Goal: Task Accomplishment & Management: Use online tool/utility

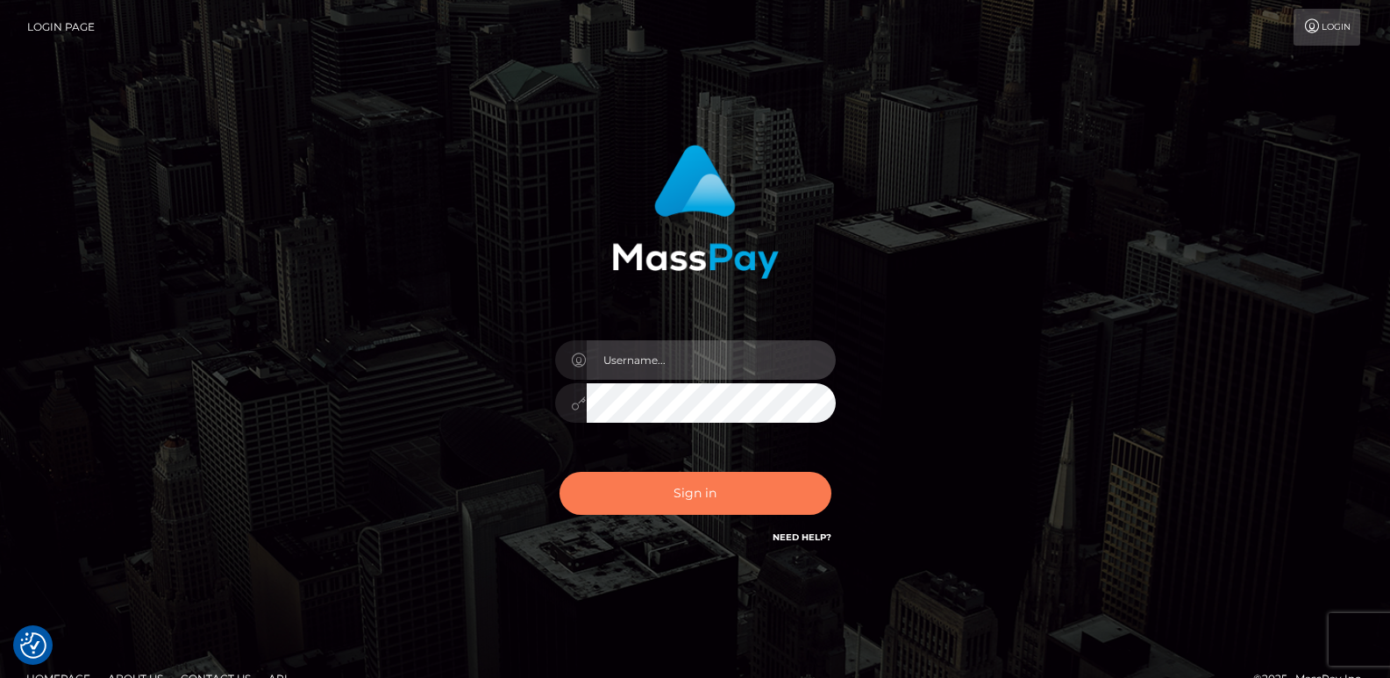
type input "[DOMAIN_NAME]"
click at [609, 503] on button "Sign in" at bounding box center [696, 493] width 272 height 43
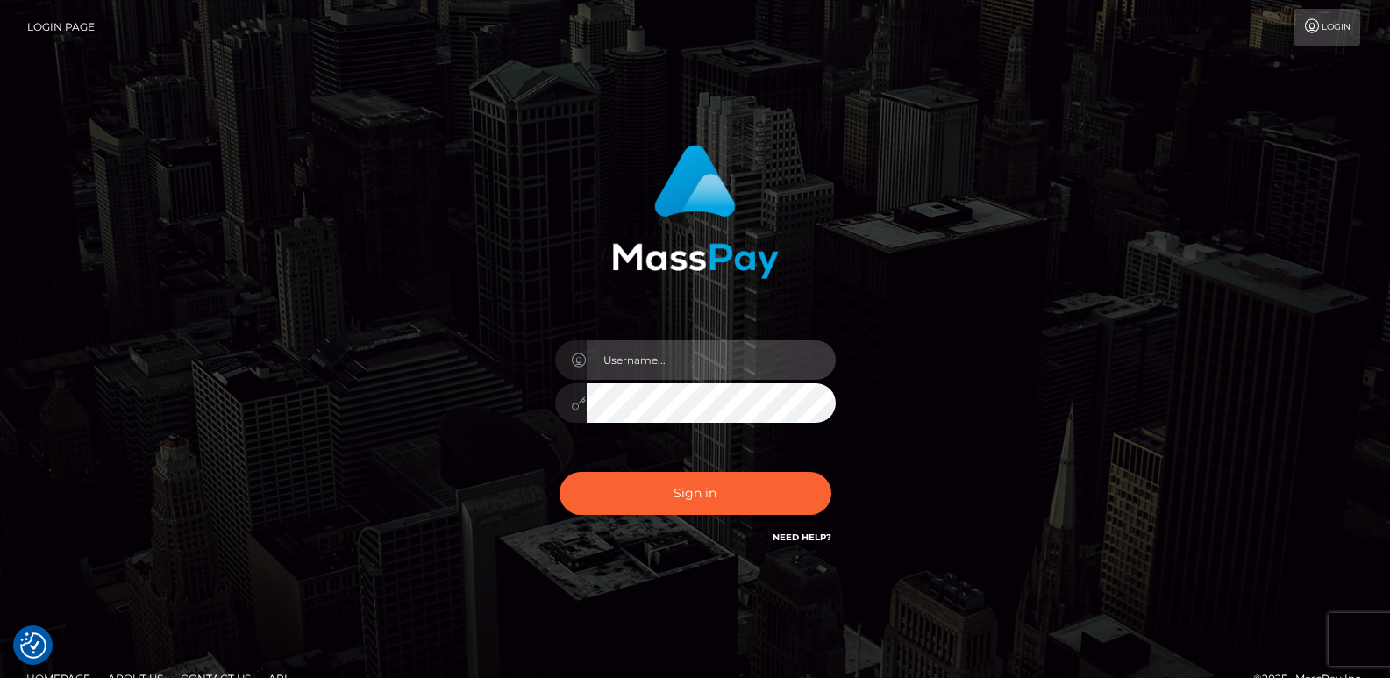
type input "[DOMAIN_NAME]"
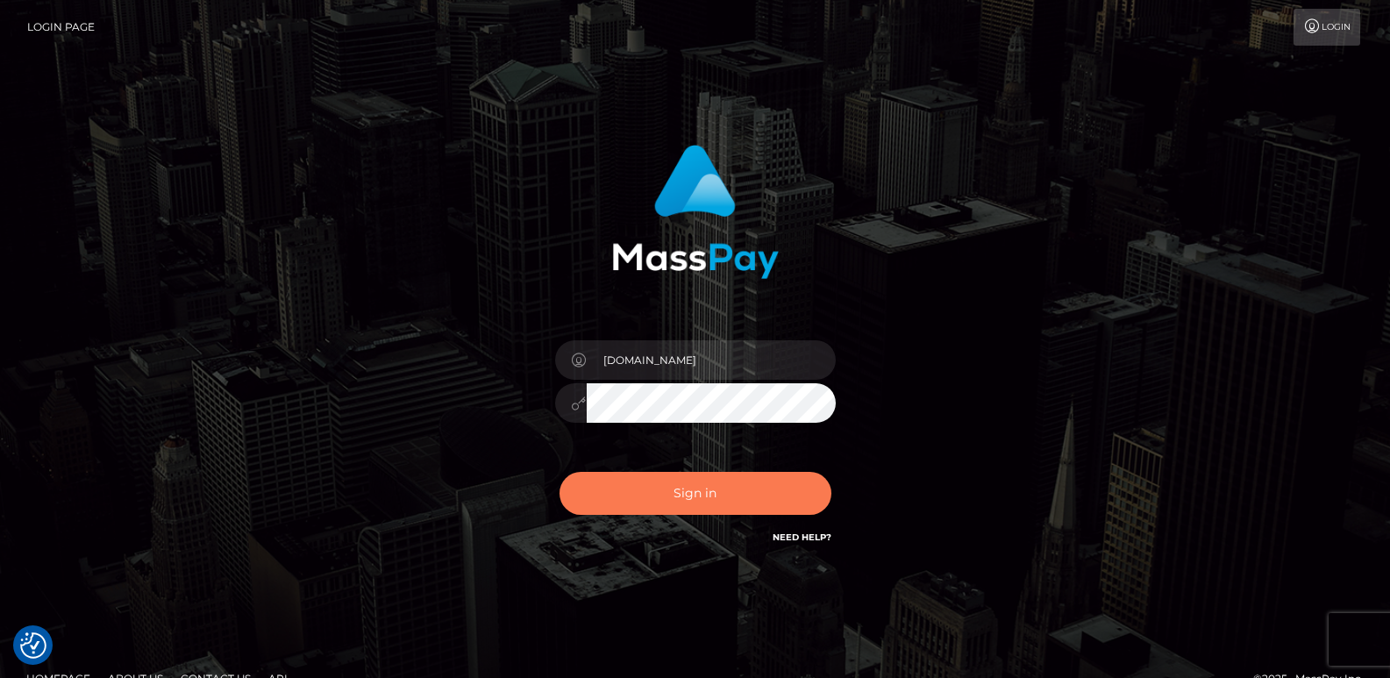
click at [609, 503] on button "Sign in" at bounding box center [696, 493] width 272 height 43
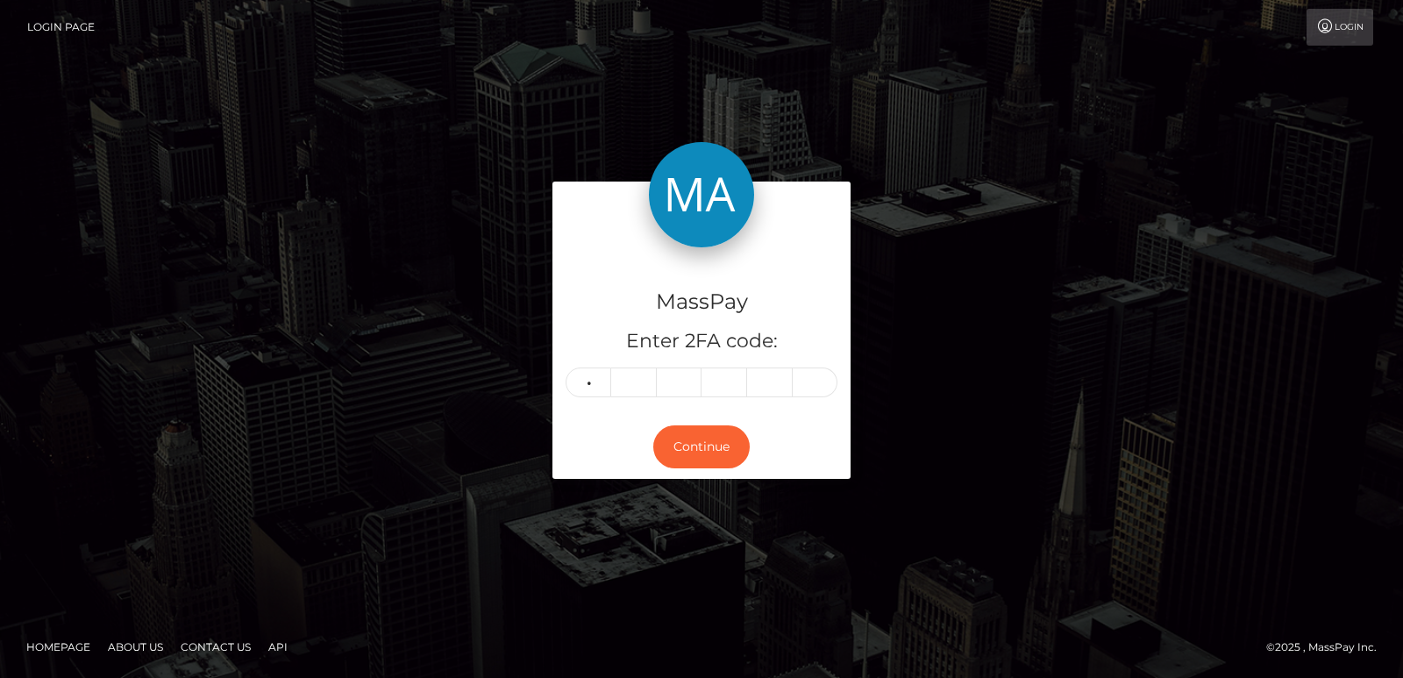
type input "0"
type input "5"
type input "4"
type input "5"
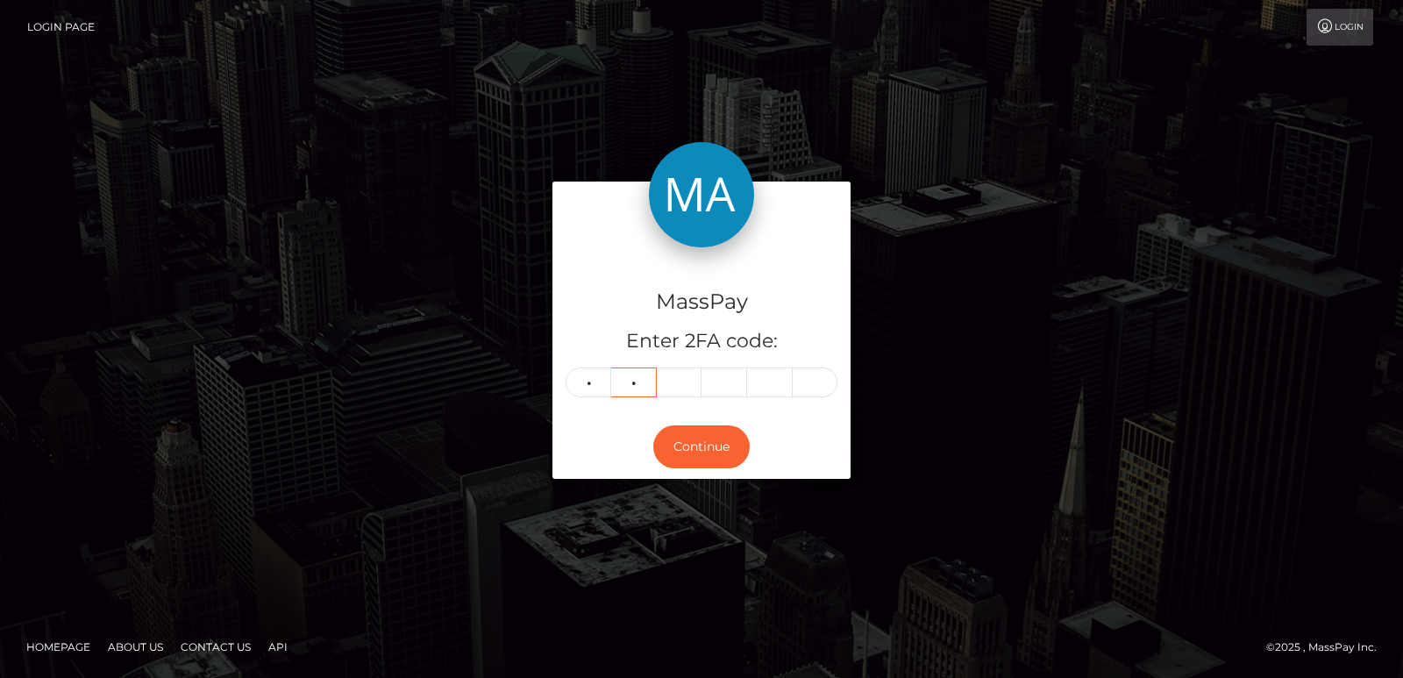
type input "0"
type input "8"
type input "4"
type input "3"
type input "7"
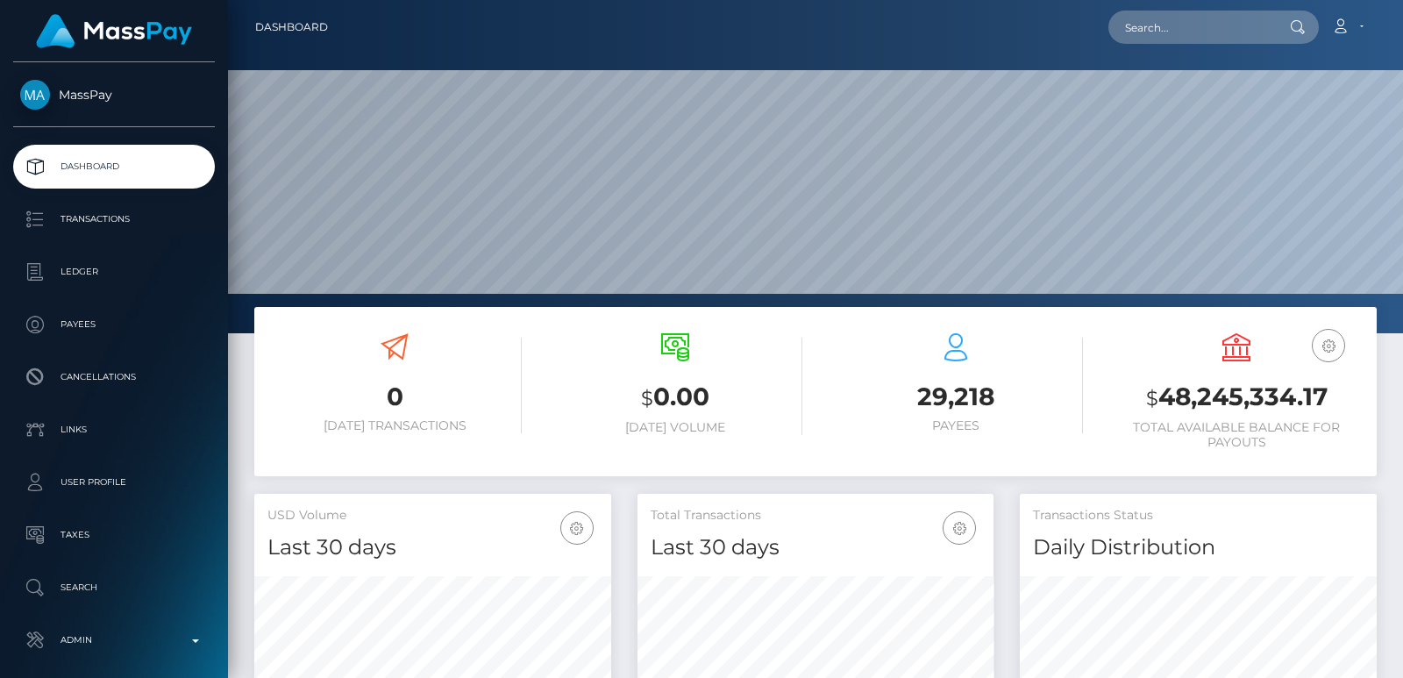
scroll to position [311, 356]
click at [1161, 26] on input "text" at bounding box center [1191, 27] width 165 height 33
paste input "bella.ai.model@gmail.com"
type input "bella.ai.model@gmail.com"
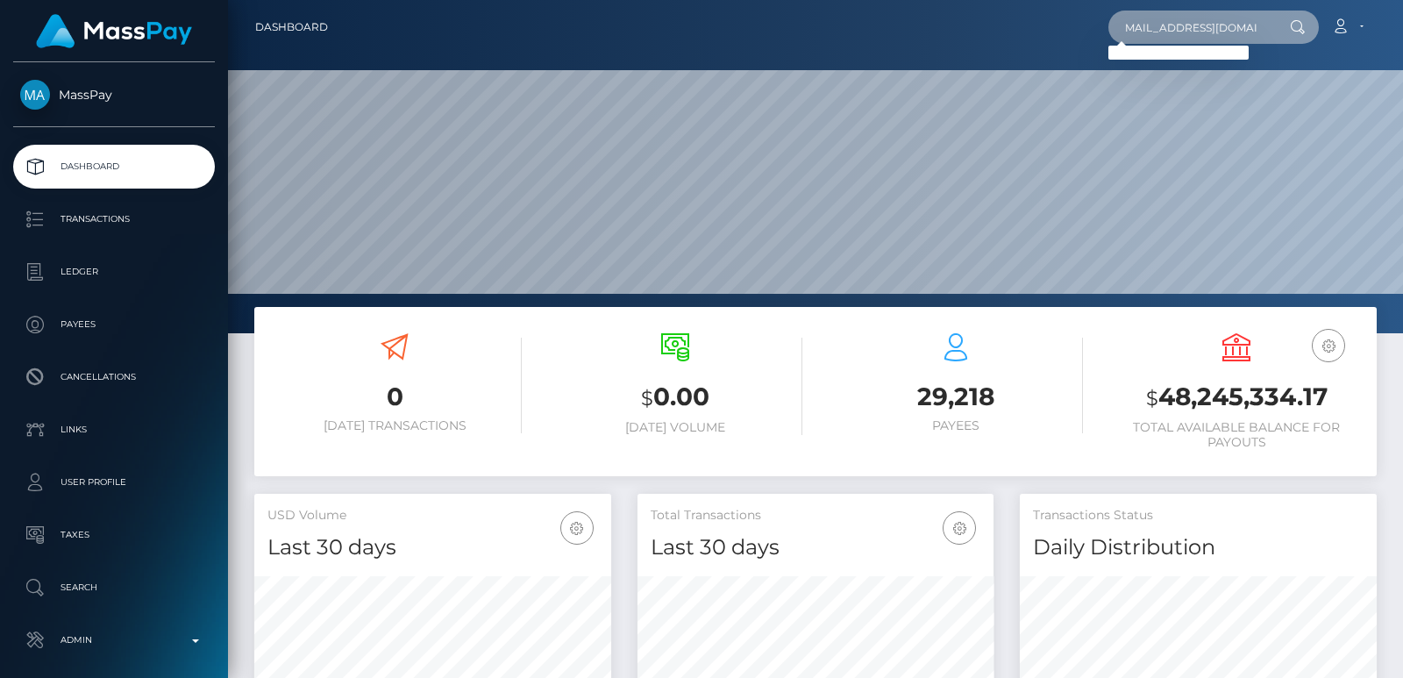
scroll to position [0, 0]
click at [1116, 38] on input "bella.ai.model@gmail.com" at bounding box center [1191, 27] width 165 height 33
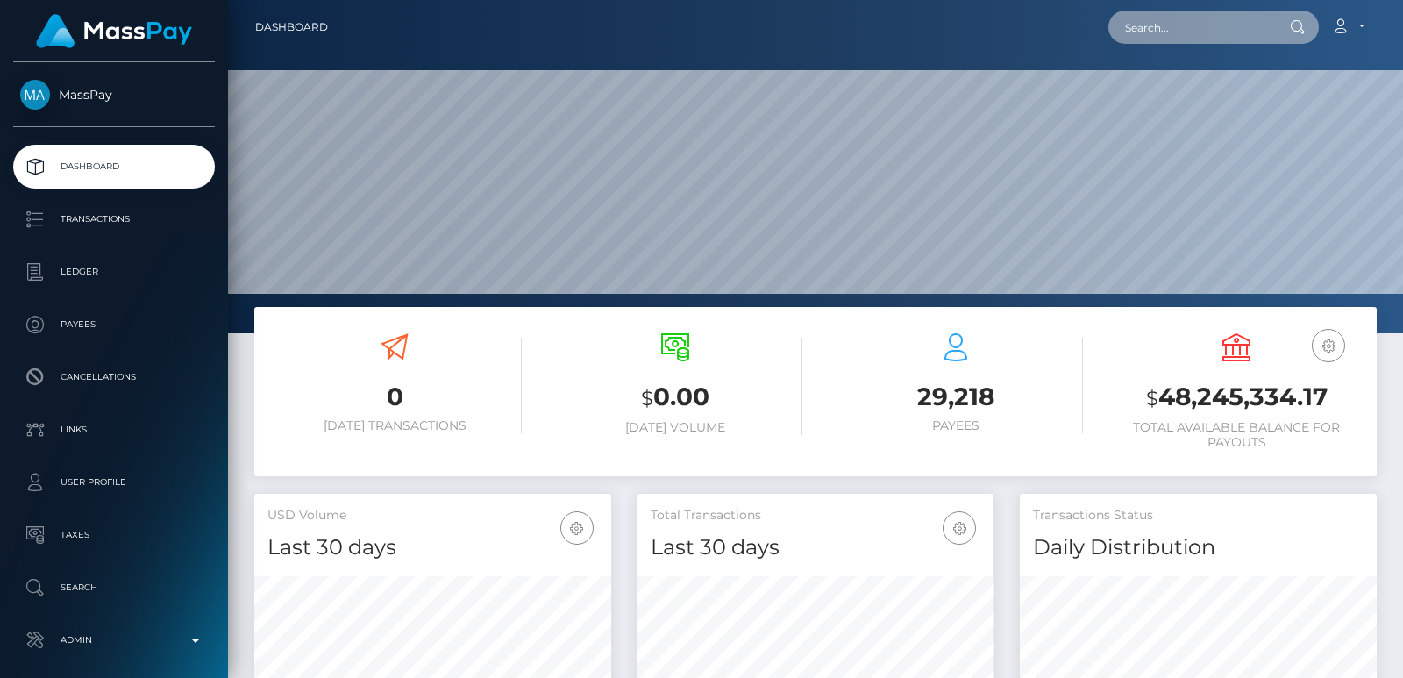
paste input "bella.ai.model@gmail.com"
type input "bella.ai.model@gmail.com"
drag, startPoint x: 1214, startPoint y: 60, endPoint x: 1192, endPoint y: 12, distance: 52.2
click at [1192, 12] on div "Dashboard bella.ai.model@gmail.com Loading... Loading... Account 0" at bounding box center [815, 339] width 1175 height 678
click at [1192, 12] on input "bella.ai.model@gmail.com" at bounding box center [1191, 27] width 165 height 33
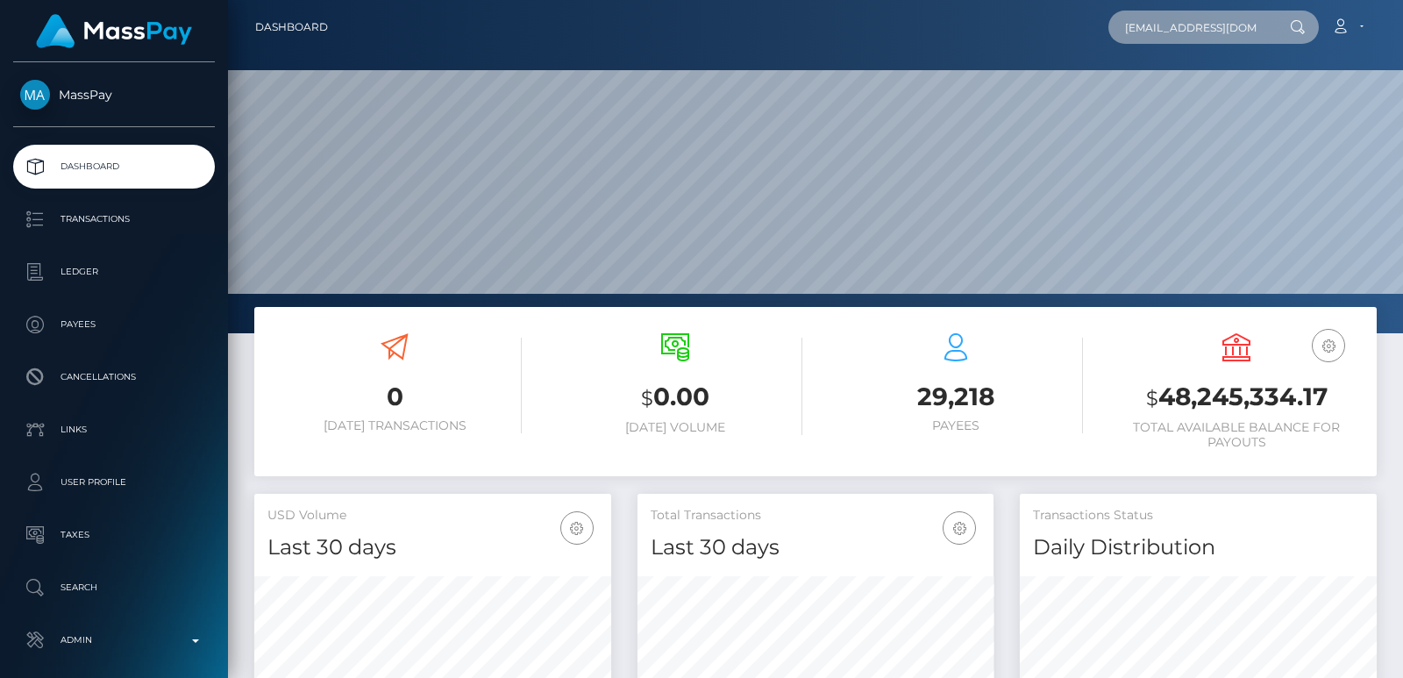
click at [1192, 12] on input "bella.ai.model@gmail.com" at bounding box center [1191, 27] width 165 height 33
paste input "[EMAIL_ADDRESS][DOMAIN_NAME]"
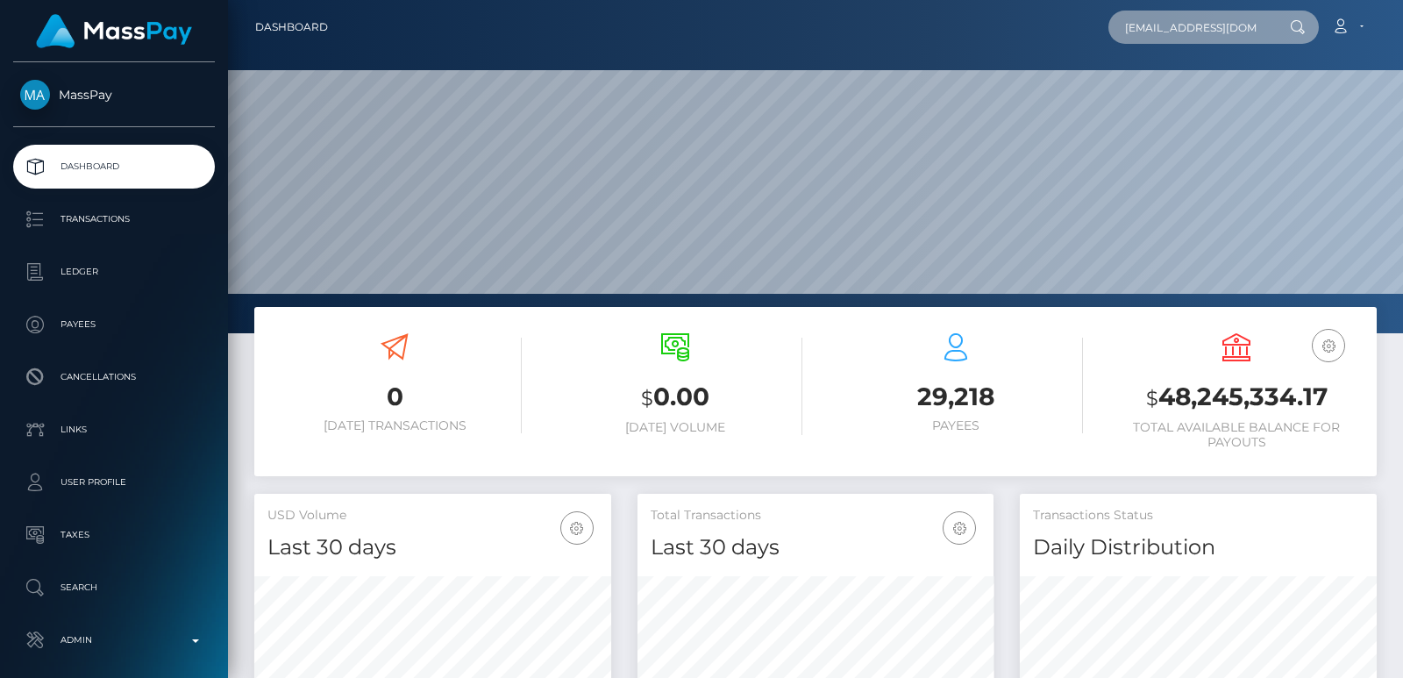
scroll to position [0, 6]
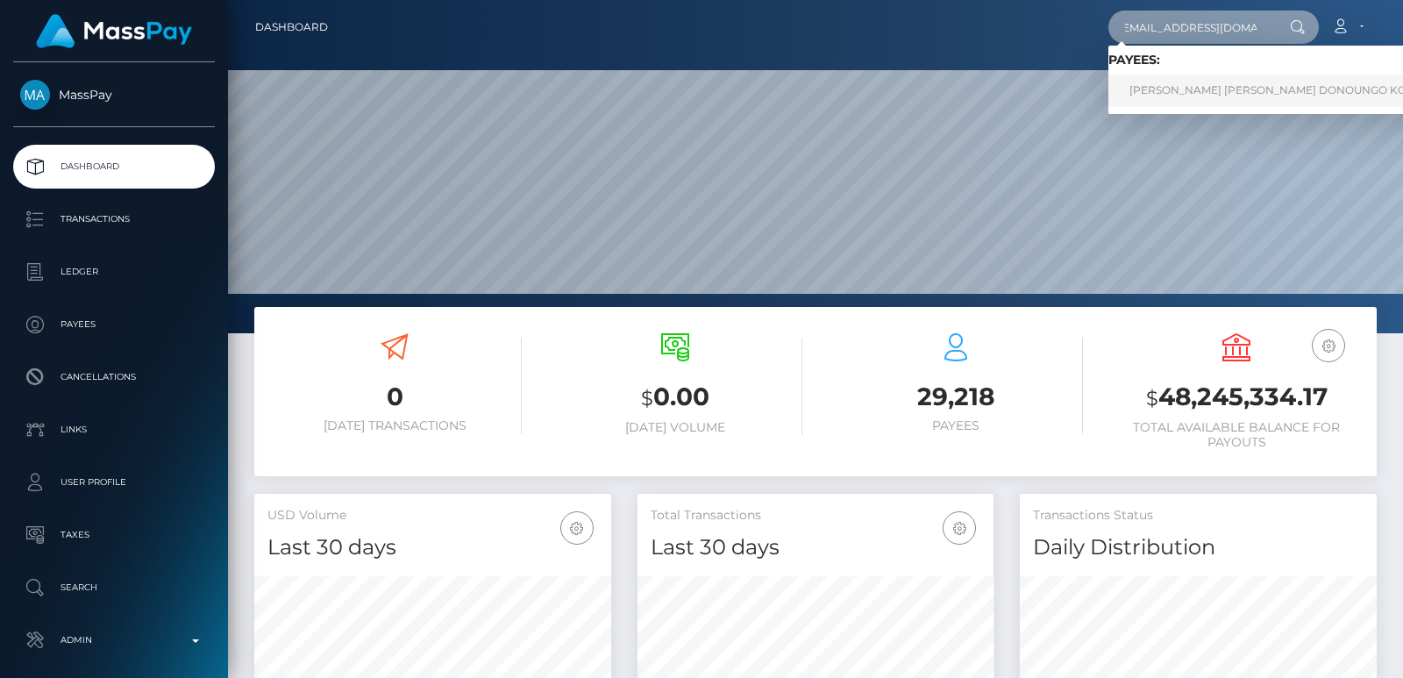
type input "[EMAIL_ADDRESS][DOMAIN_NAME]"
click at [1188, 87] on link "OCTAVIE RENEE MARIE DONOUNGO KONE" at bounding box center [1276, 91] width 335 height 32
